Goal: Transaction & Acquisition: Purchase product/service

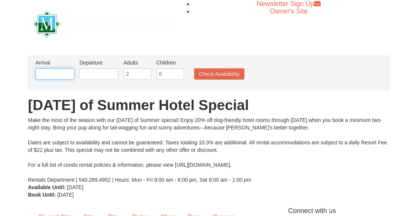
click at [62, 75] on input "text" at bounding box center [54, 73] width 39 height 11
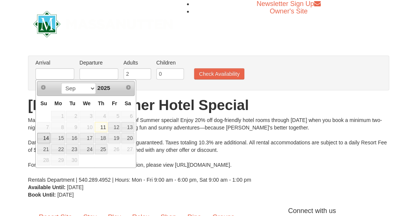
click at [47, 139] on link "14" at bounding box center [43, 138] width 13 height 10
type input "09/14/2025"
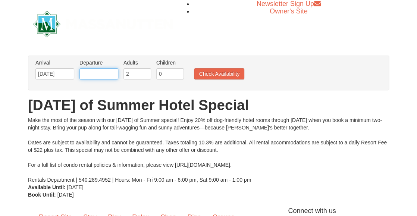
click at [91, 72] on input "text" at bounding box center [98, 73] width 39 height 11
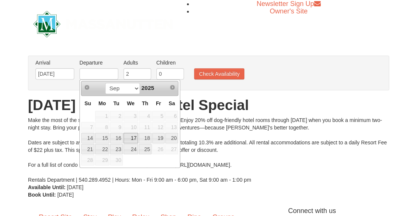
click at [131, 140] on link "17" at bounding box center [130, 138] width 15 height 10
type input "09/17/2025"
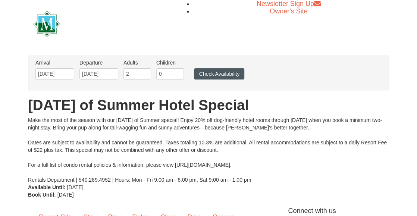
click at [210, 75] on button "Check Availability" at bounding box center [219, 73] width 50 height 11
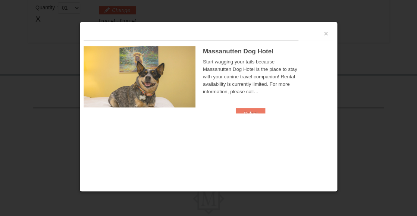
scroll to position [228, 0]
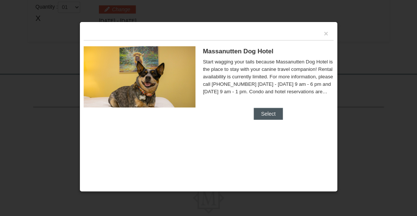
click at [266, 113] on button "Select" at bounding box center [268, 114] width 29 height 12
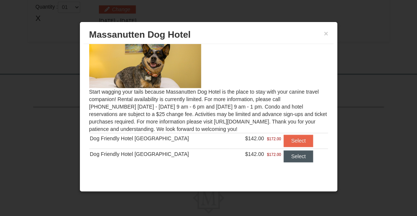
scroll to position [23, 0]
click at [286, 141] on button "Select" at bounding box center [297, 141] width 29 height 12
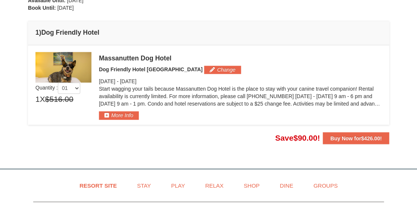
scroll to position [179, 0]
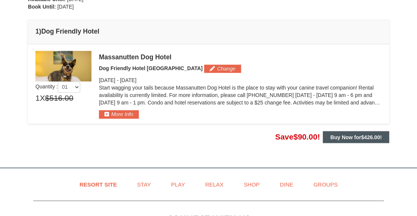
click at [340, 137] on strong "Buy Now for $426.00 !" at bounding box center [355, 137] width 51 height 6
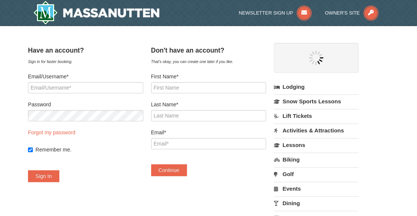
select select "9"
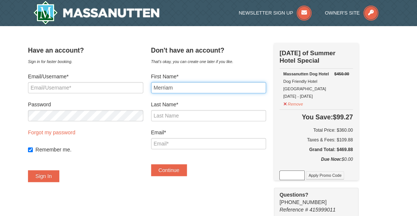
type input "Merriam"
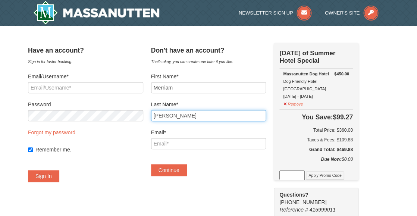
type input "Mashatt"
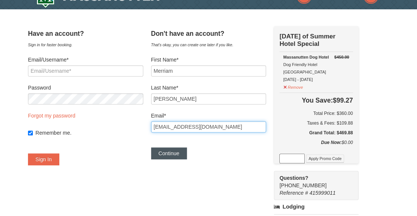
scroll to position [17, 0]
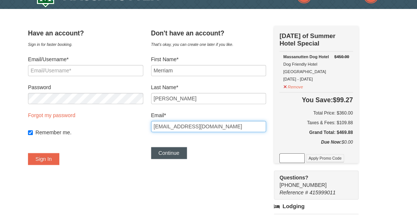
type input "[EMAIL_ADDRESS][DOMAIN_NAME]"
click at [175, 153] on button "Continue" at bounding box center [169, 153] width 36 height 12
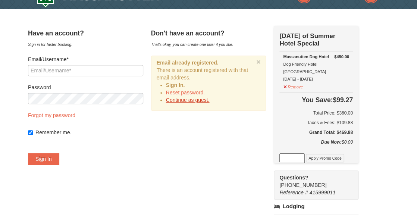
click at [200, 101] on link "Continue as guest." at bounding box center [188, 100] width 44 height 6
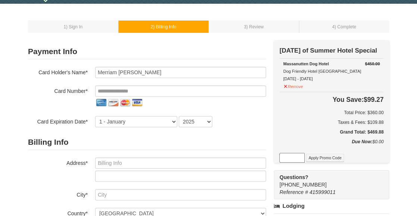
scroll to position [30, 0]
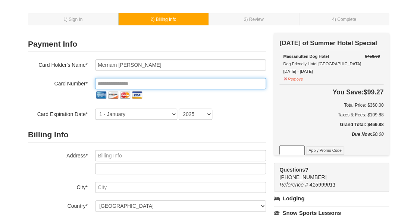
click at [115, 82] on input "tel" at bounding box center [180, 83] width 171 height 11
click at [111, 84] on input "tel" at bounding box center [180, 83] width 171 height 11
click at [117, 82] on input "tel" at bounding box center [180, 83] width 171 height 11
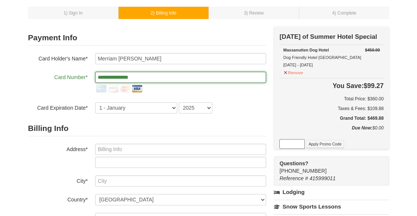
scroll to position [36, 0]
type input "**********"
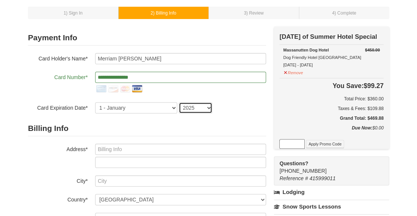
select select "2028"
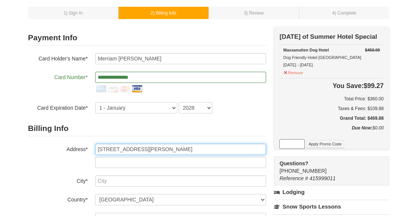
type input "[STREET_ADDRESS][PERSON_NAME]"
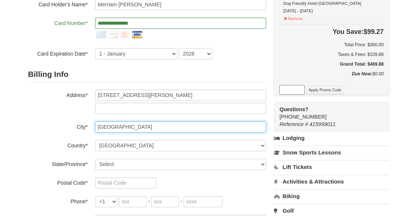
scroll to position [90, 0]
type input "Lovettsville"
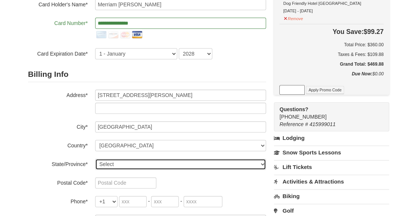
select select "VA"
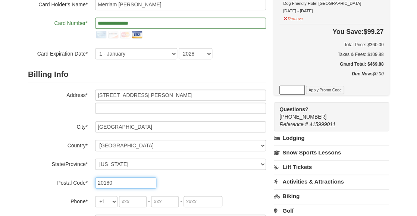
type input "20180"
click at [171, 182] on div "20180" at bounding box center [180, 182] width 171 height 11
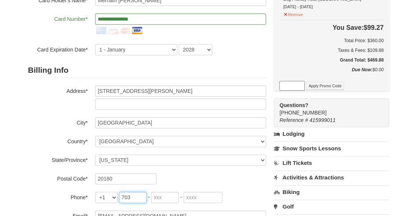
type input "703"
type input "371"
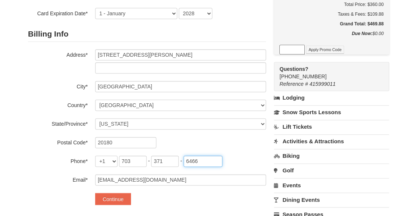
scroll to position [137, 0]
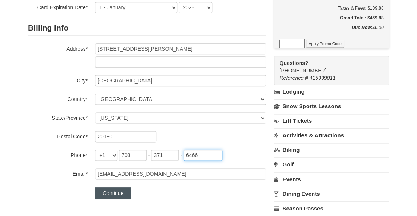
type input "6466"
click at [113, 193] on button "Continue" at bounding box center [113, 193] width 36 height 12
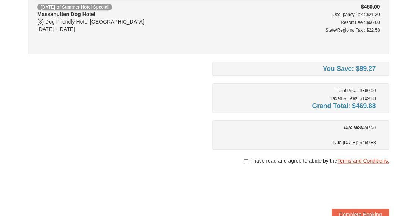
scroll to position [85, 0]
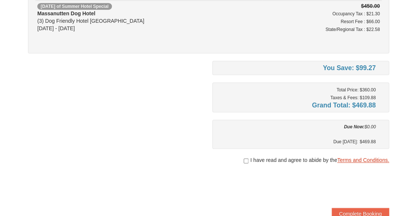
click at [364, 159] on link "Terms and Conditions." at bounding box center [363, 160] width 52 height 6
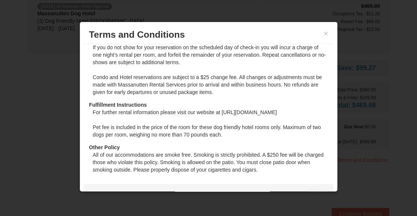
scroll to position [72, 0]
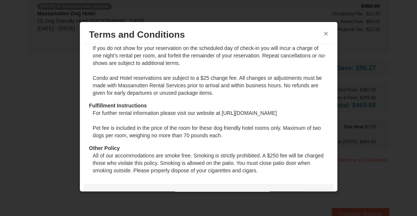
click at [326, 34] on button "×" at bounding box center [326, 33] width 4 height 7
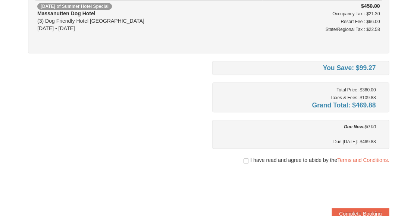
drag, startPoint x: 244, startPoint y: 159, endPoint x: 252, endPoint y: 167, distance: 11.3
click at [244, 159] on input "checkbox" at bounding box center [246, 161] width 5 height 6
checkbox input "true"
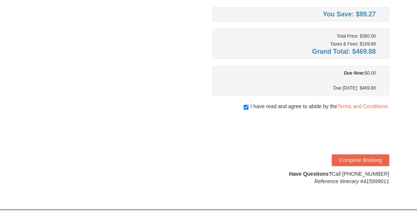
scroll to position [144, 0]
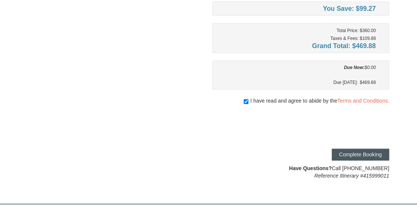
click at [366, 154] on button "Complete Booking" at bounding box center [360, 154] width 57 height 12
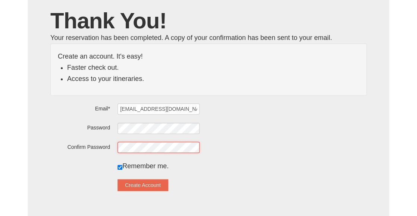
scroll to position [58, 0]
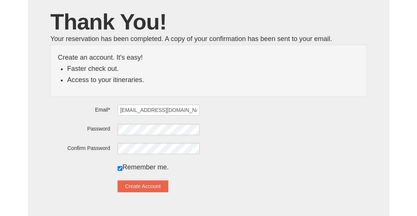
click at [188, 158] on form "Email* [EMAIL_ADDRESS][DOMAIN_NAME] Password Confirm Password Remember me. Crea…" at bounding box center [208, 148] width 316 height 88
click at [149, 186] on button "Create Account" at bounding box center [142, 186] width 51 height 12
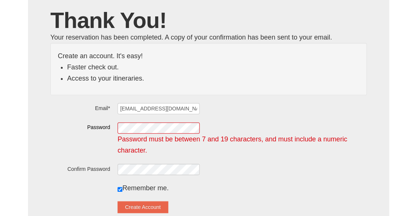
scroll to position [60, 0]
click at [149, 205] on button "Create Account" at bounding box center [142, 207] width 51 height 12
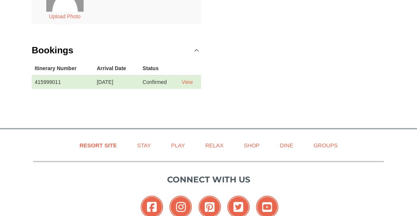
scroll to position [197, 0]
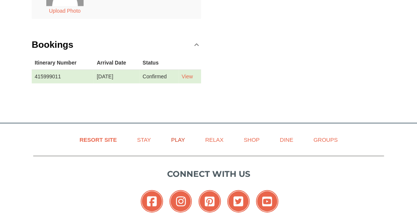
click at [178, 138] on link "Play" at bounding box center [178, 139] width 32 height 17
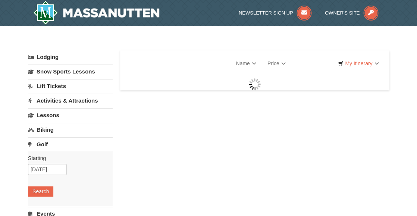
select select "9"
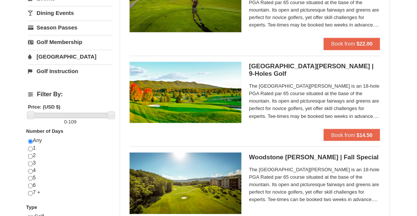
scroll to position [206, 0]
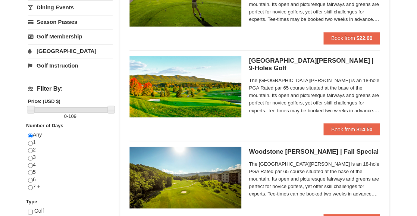
click at [374, 111] on span "The Woodstone Meadows Golf Course is an 18-hole PGA Rated par 65 course situate…" at bounding box center [314, 95] width 131 height 37
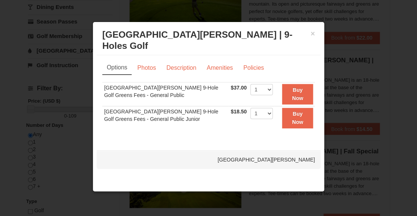
scroll to position [207, 0]
select select "2"
click at [298, 94] on button "Buy Now" at bounding box center [297, 94] width 31 height 21
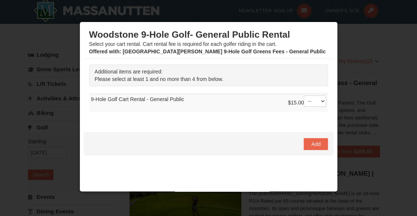
scroll to position [2, 0]
select select "2"
click at [320, 143] on span "Add" at bounding box center [315, 144] width 9 height 6
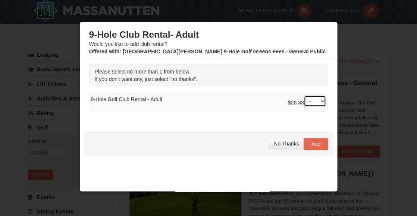
select select "1"
click at [291, 145] on span "No Thanks" at bounding box center [286, 144] width 25 height 6
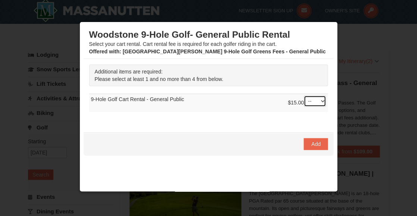
select select "2"
click at [317, 145] on span "Add" at bounding box center [315, 144] width 9 height 6
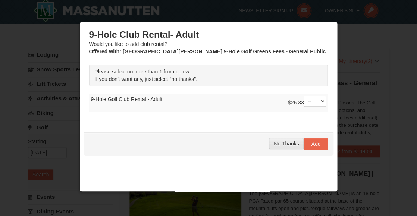
click at [286, 144] on span "No Thanks" at bounding box center [286, 144] width 25 height 6
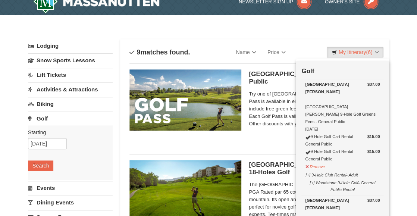
scroll to position [12, 0]
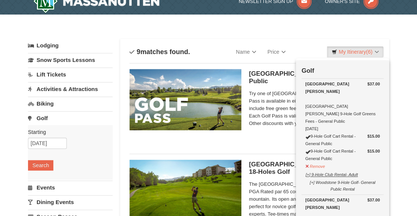
click at [335, 169] on button "[+] 9-Hole Club Rental- Adult" at bounding box center [331, 173] width 53 height 9
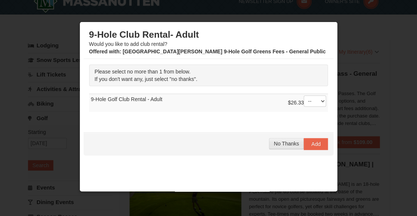
click at [295, 144] on span "No Thanks" at bounding box center [286, 144] width 25 height 6
click at [290, 145] on span "No Thanks" at bounding box center [286, 144] width 25 height 6
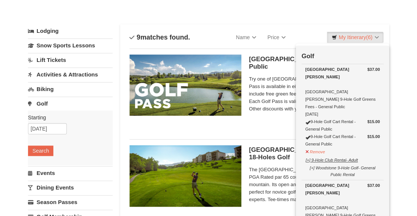
scroll to position [27, 0]
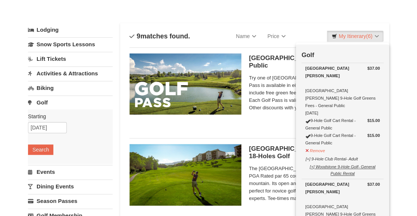
click at [327, 161] on button "[+] Woodstone 9-Hole Golf- General Public Rental" at bounding box center [342, 169] width 75 height 16
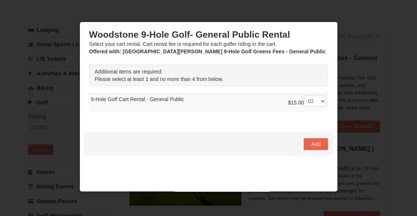
click at [357, 68] on div at bounding box center [208, 108] width 417 height 216
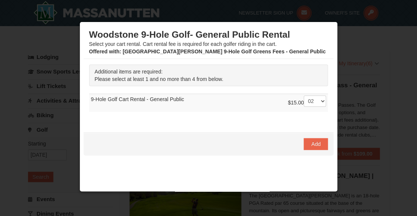
scroll to position [0, 0]
click at [319, 146] on span "Add" at bounding box center [315, 144] width 9 height 6
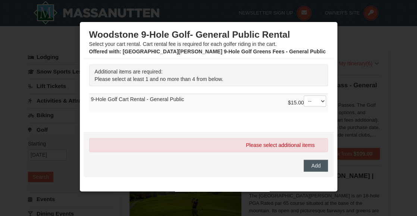
click at [315, 163] on span "Add" at bounding box center [315, 166] width 9 height 6
click at [354, 57] on div at bounding box center [208, 108] width 417 height 216
select select "1"
click at [317, 165] on span "Add" at bounding box center [315, 166] width 9 height 6
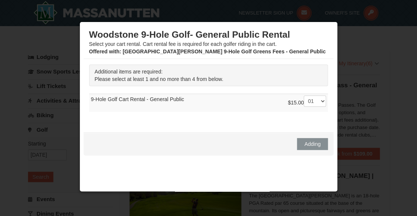
click at [359, 144] on div at bounding box center [208, 108] width 417 height 216
click at [47, 37] on div at bounding box center [208, 108] width 417 height 216
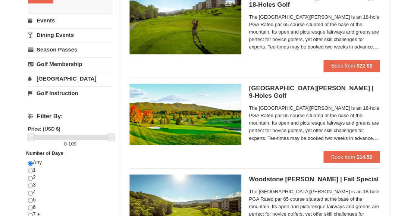
scroll to position [179, 0]
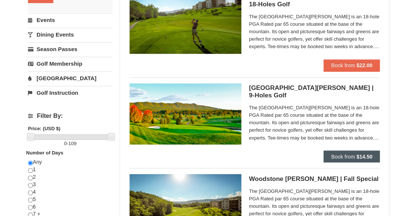
click at [354, 155] on span "Book from" at bounding box center [343, 156] width 24 height 6
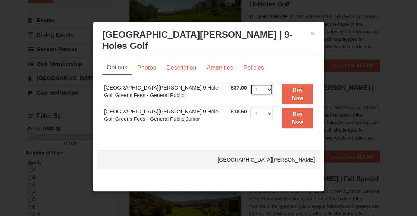
select select "2"
click at [298, 95] on strong "Buy Now" at bounding box center [297, 94] width 11 height 14
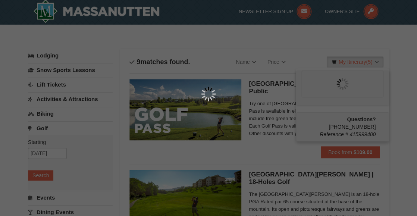
scroll to position [2, 0]
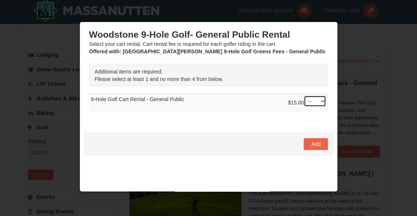
select select "2"
click at [316, 145] on span "Add" at bounding box center [315, 144] width 9 height 6
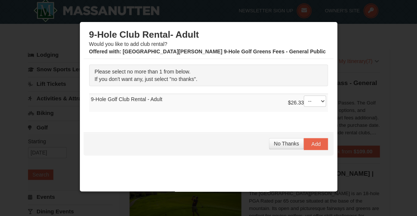
click at [282, 145] on span "No Thanks" at bounding box center [286, 144] width 25 height 6
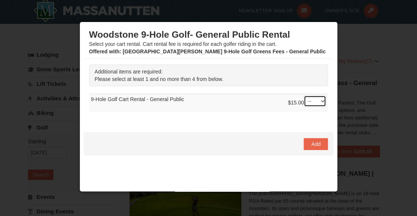
select select "2"
click at [315, 146] on span "Add" at bounding box center [315, 144] width 9 height 6
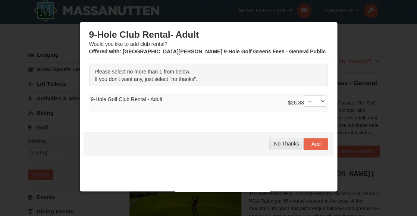
click at [286, 143] on span "No Thanks" at bounding box center [286, 144] width 25 height 6
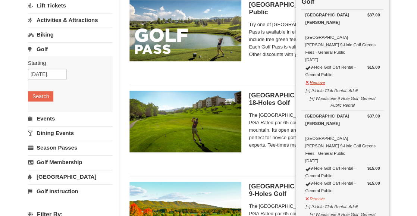
scroll to position [81, 0]
click at [316, 77] on button "Remove" at bounding box center [315, 81] width 20 height 9
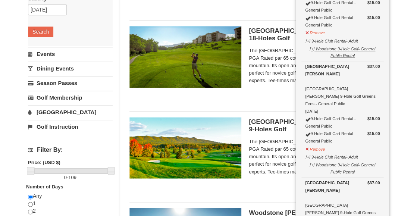
scroll to position [147, 0]
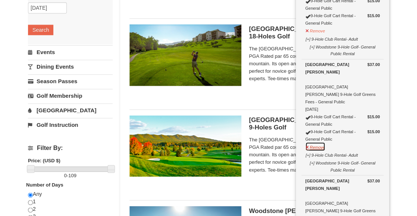
click at [318, 142] on button "Remove" at bounding box center [315, 146] width 20 height 9
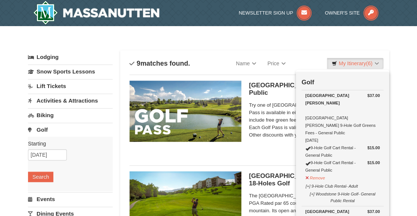
scroll to position [0, 0]
click at [376, 64] on link "My Itinerary (6)" at bounding box center [355, 63] width 57 height 11
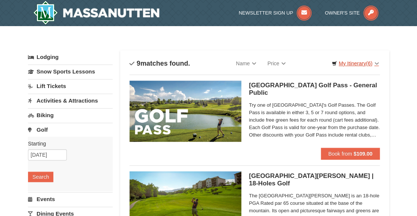
click at [366, 64] on span "(6)" at bounding box center [369, 63] width 6 height 6
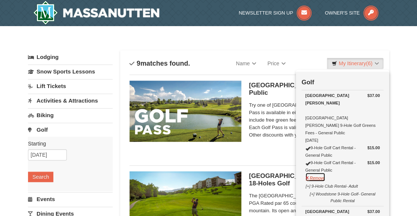
click at [319, 172] on button "Remove" at bounding box center [315, 176] width 20 height 9
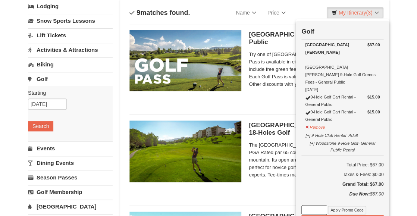
scroll to position [51, 0]
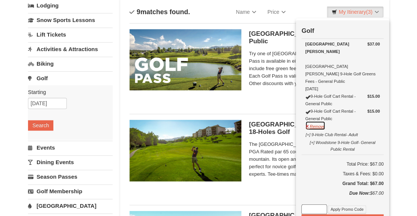
click at [317, 121] on button "Remove" at bounding box center [315, 125] width 20 height 9
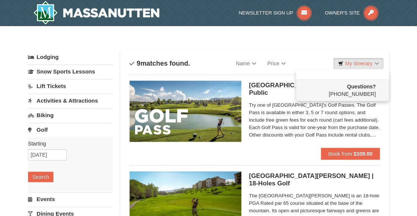
scroll to position [0, 0]
click at [280, 90] on h5 "Massanutten Resort Golf Pass - General Public Woodstone Meadows Golf Course" at bounding box center [314, 89] width 131 height 15
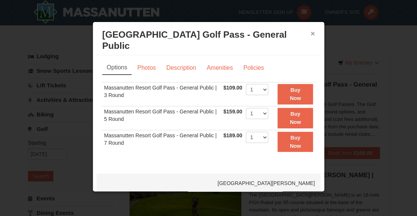
click at [310, 35] on button "×" at bounding box center [312, 33] width 4 height 7
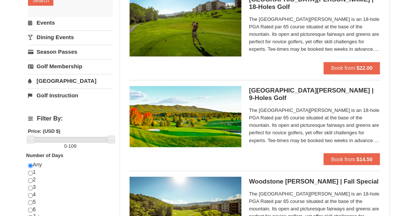
scroll to position [175, 0]
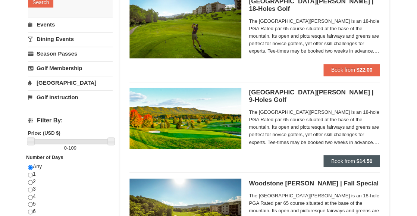
click at [351, 161] on span "Book from" at bounding box center [343, 161] width 24 height 6
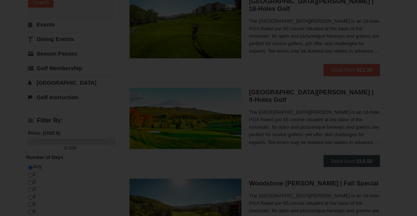
scroll to position [175, 0]
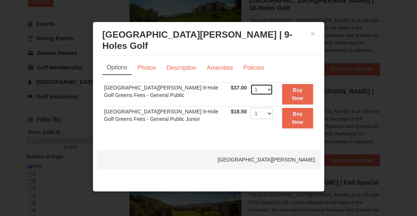
select select "2"
click at [298, 93] on button "Buy Now" at bounding box center [297, 94] width 31 height 21
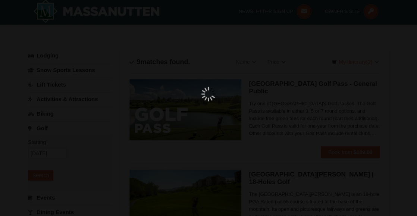
scroll to position [2, 0]
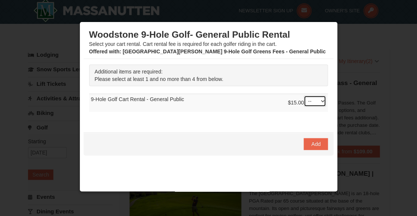
select select "1"
click at [316, 146] on span "Add" at bounding box center [315, 144] width 9 height 6
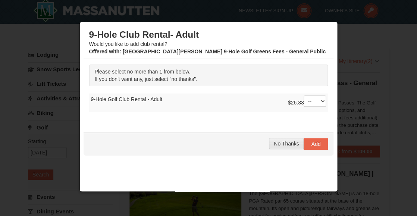
click at [285, 145] on span "No Thanks" at bounding box center [286, 144] width 25 height 6
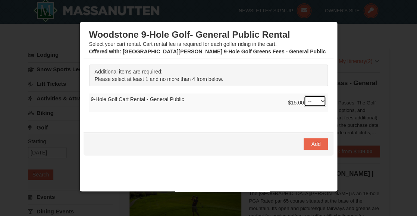
select select "1"
click at [316, 145] on span "Add" at bounding box center [315, 144] width 9 height 6
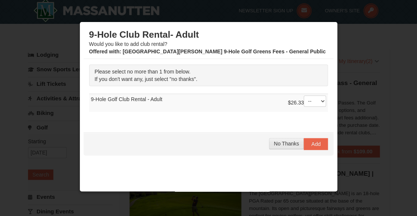
click at [287, 144] on span "No Thanks" at bounding box center [286, 144] width 25 height 6
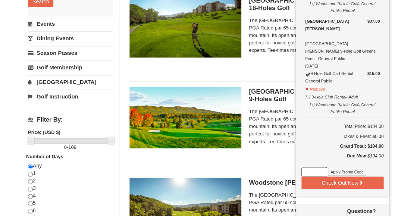
scroll to position [216, 0]
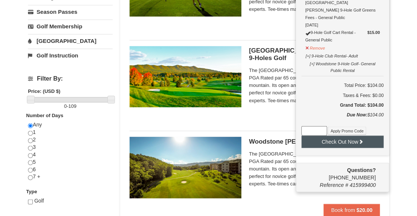
click at [342, 135] on button "Check Out Now" at bounding box center [342, 141] width 82 height 12
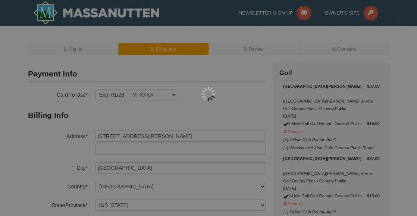
select select "VA"
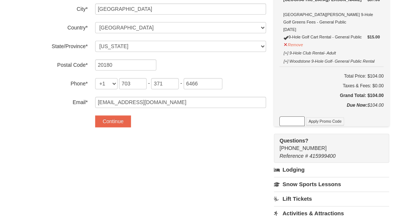
scroll to position [158, 0]
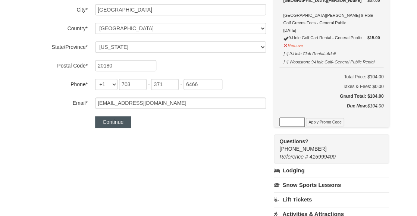
click at [112, 122] on button "Continue" at bounding box center [113, 122] width 36 height 12
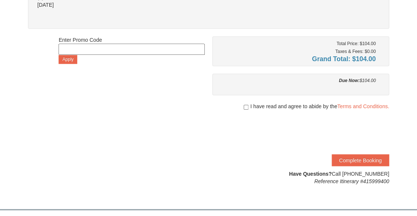
scroll to position [205, 0]
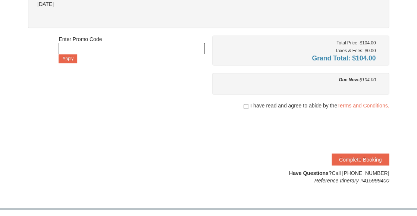
click at [244, 106] on input "checkbox" at bounding box center [246, 106] width 5 height 6
click at [246, 106] on input "checkbox" at bounding box center [246, 106] width 5 height 6
click at [358, 106] on link "Terms and Conditions." at bounding box center [363, 106] width 52 height 6
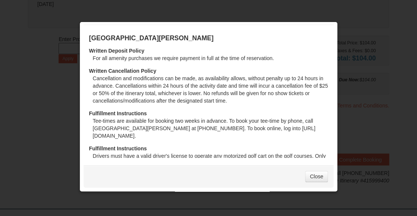
scroll to position [0, 0]
click at [316, 176] on link "Close" at bounding box center [316, 176] width 23 height 11
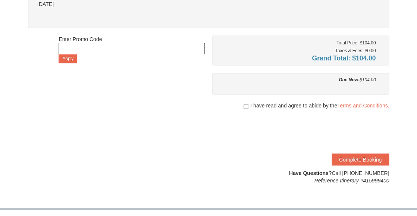
click at [244, 104] on input "checkbox" at bounding box center [246, 106] width 5 height 6
checkbox input "true"
click at [362, 158] on button "Complete Booking" at bounding box center [360, 159] width 57 height 12
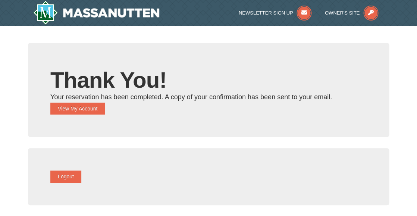
scroll to position [1, 0]
